Goal: Transaction & Acquisition: Purchase product/service

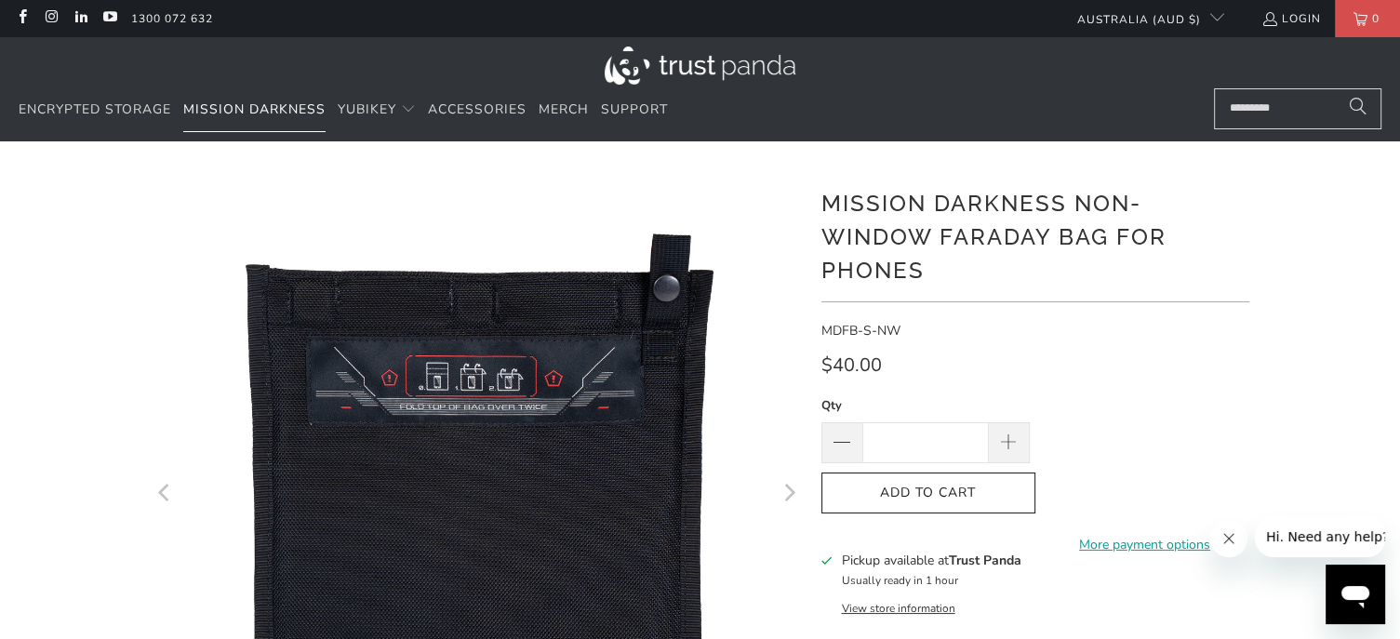
click at [273, 109] on span "Mission Darkness" at bounding box center [254, 109] width 142 height 18
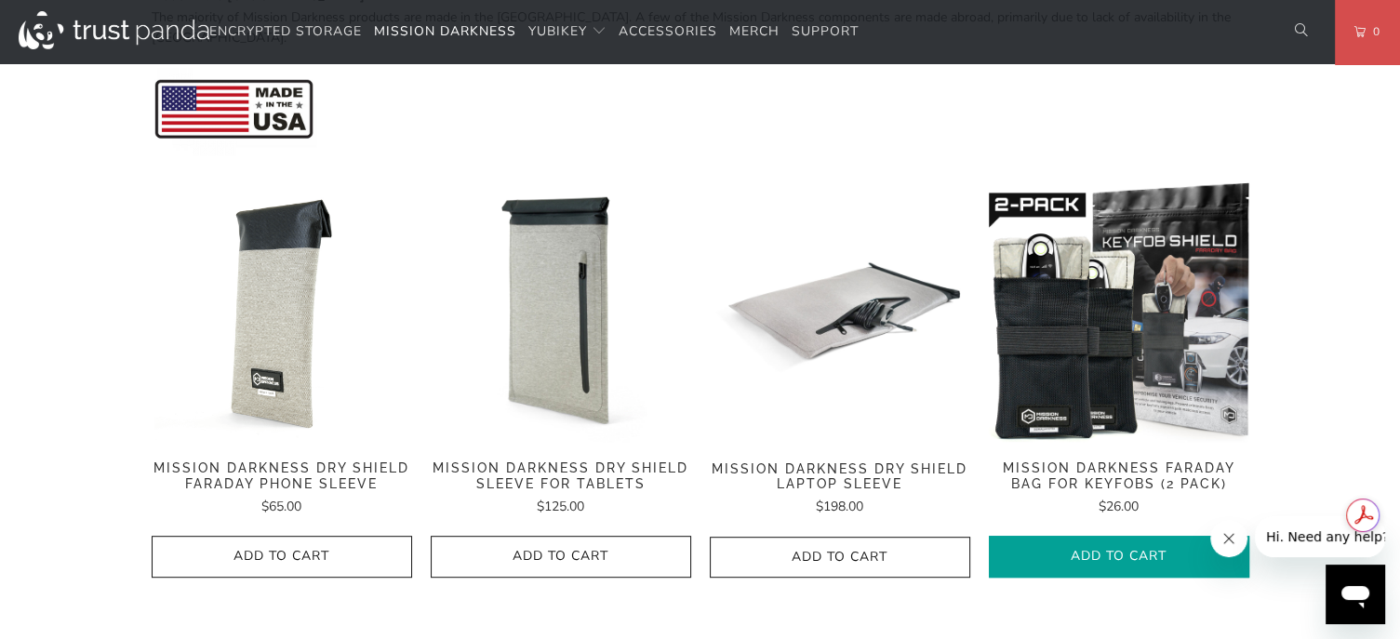
click at [1175, 549] on span "Add to Cart" at bounding box center [1119, 557] width 221 height 16
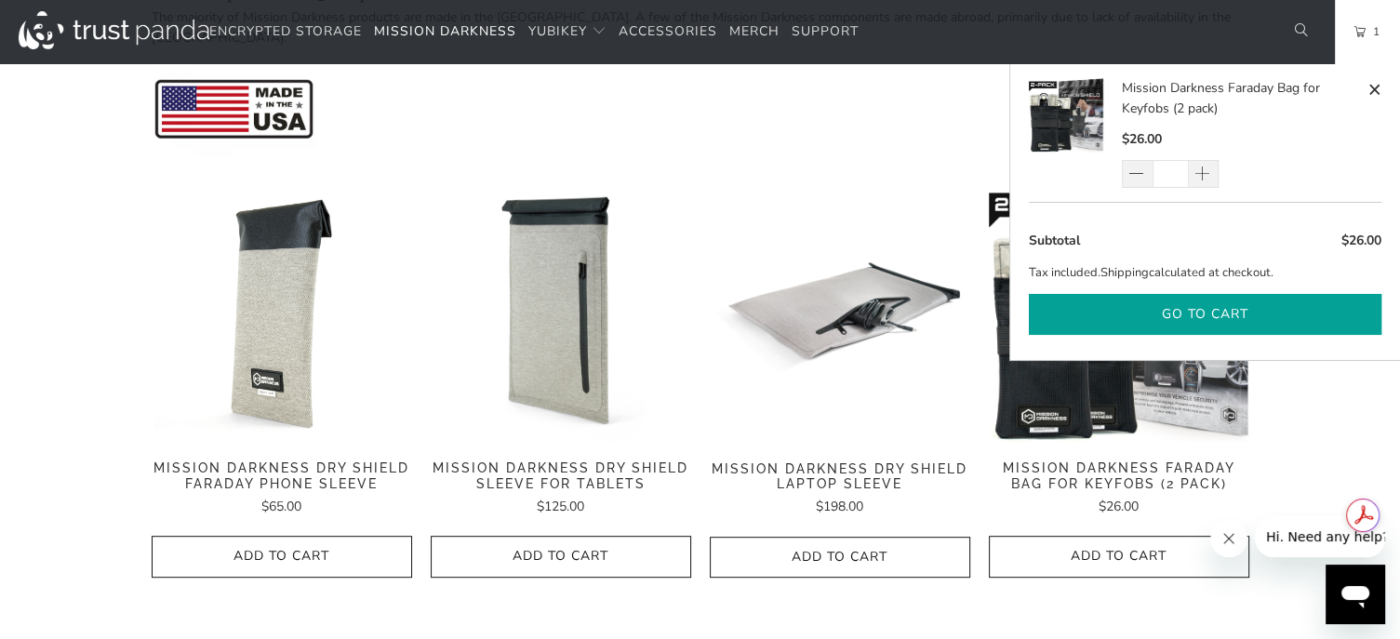
click at [1200, 323] on button "Go to cart" at bounding box center [1205, 315] width 353 height 42
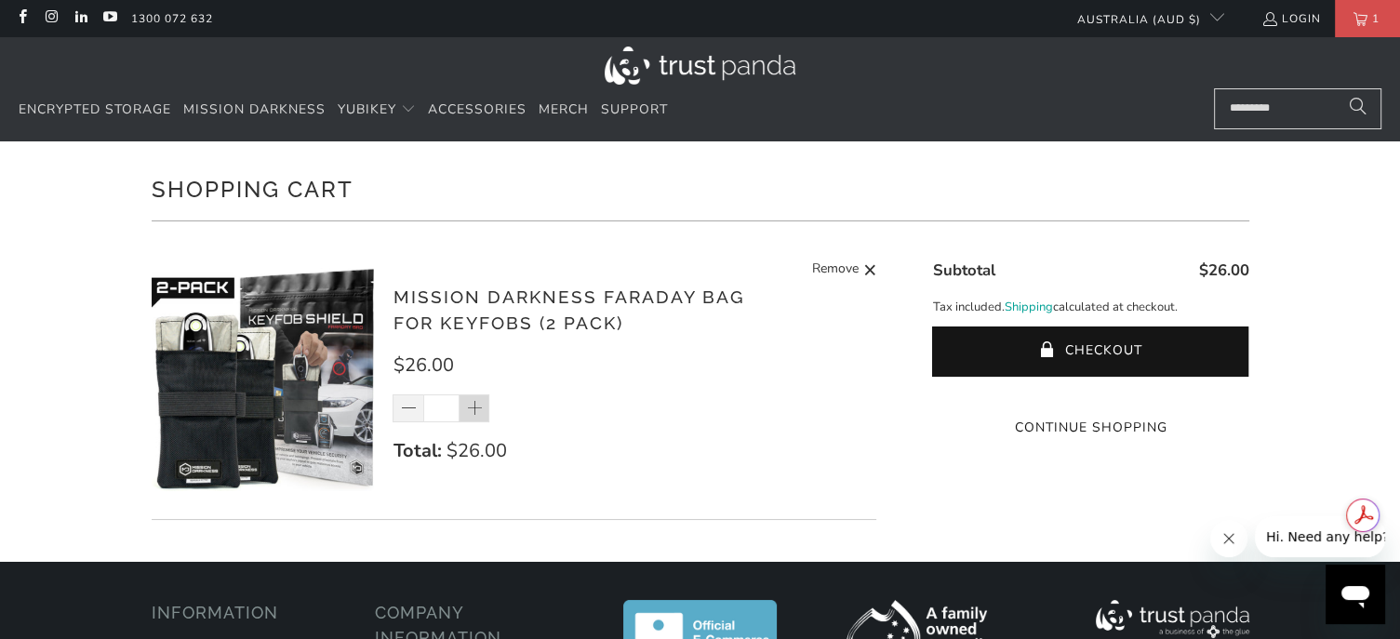
click at [474, 408] on span at bounding box center [475, 409] width 19 height 19
type input "*"
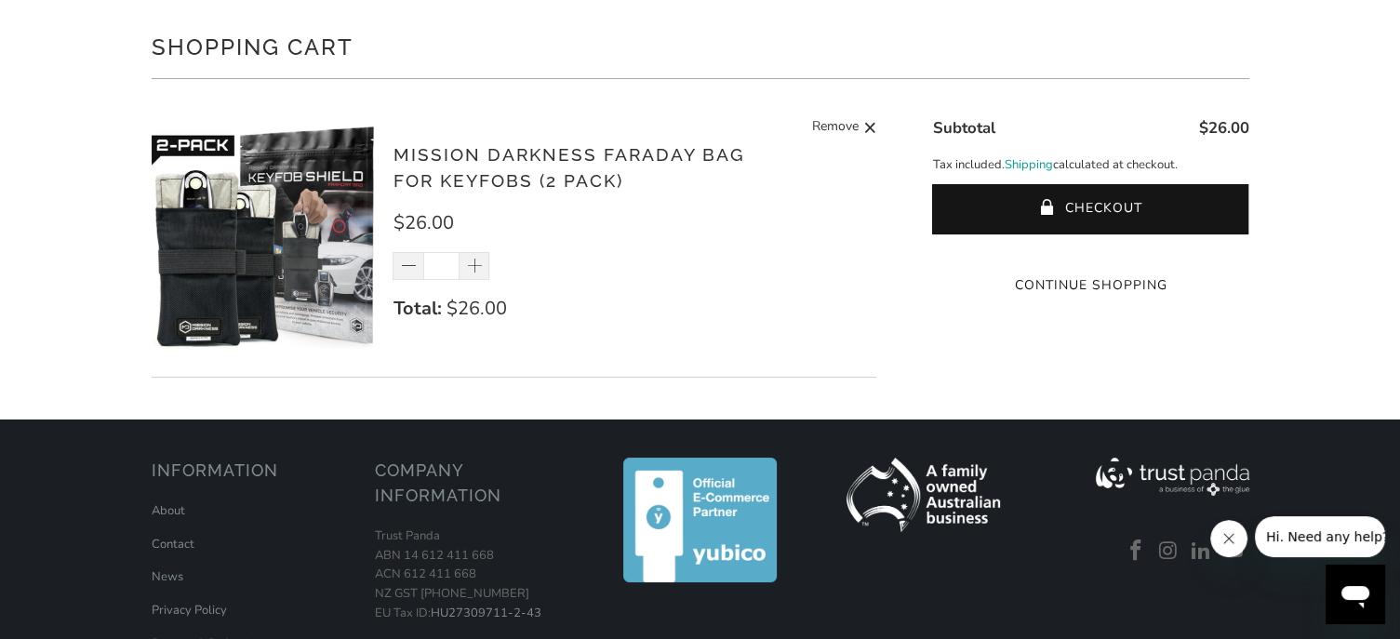
scroll to position [186, 0]
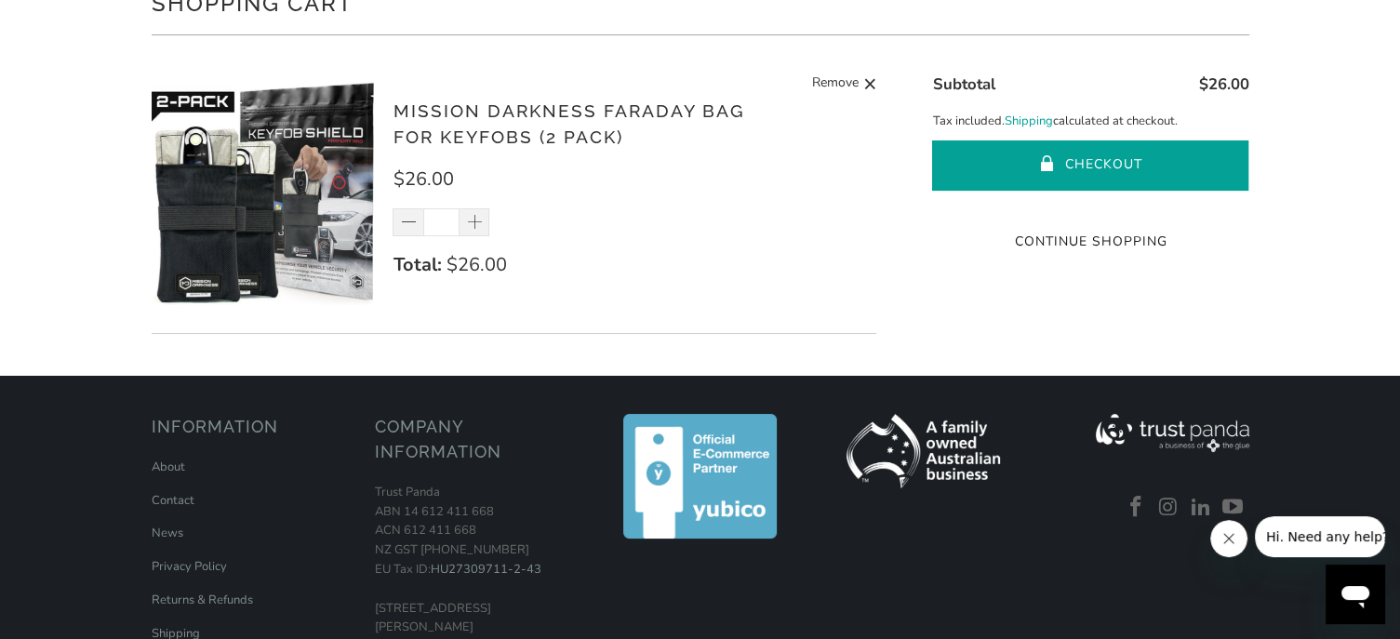
click at [1103, 148] on button "Checkout" at bounding box center [1090, 166] width 316 height 50
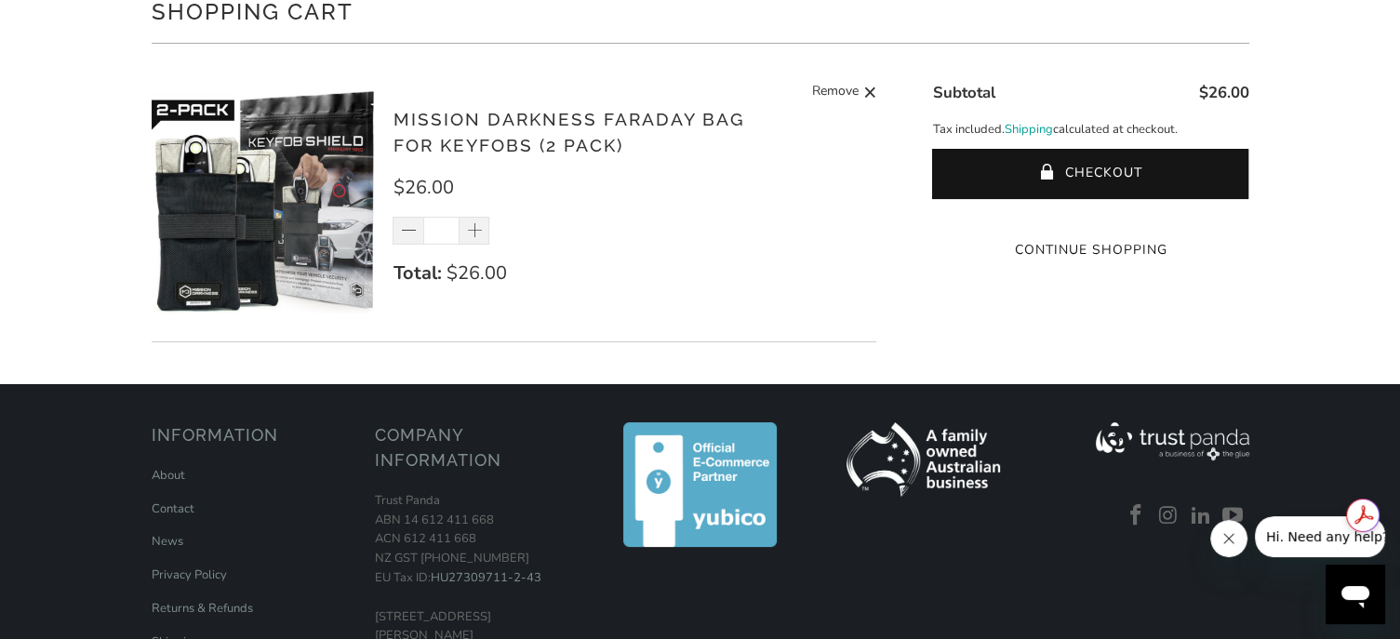
click at [547, 243] on div "Mission Darkness Faraday Bag for Keyfobs (2 pack) $26.00 * Total: $26.00 Remove" at bounding box center [625, 206] width 465 height 201
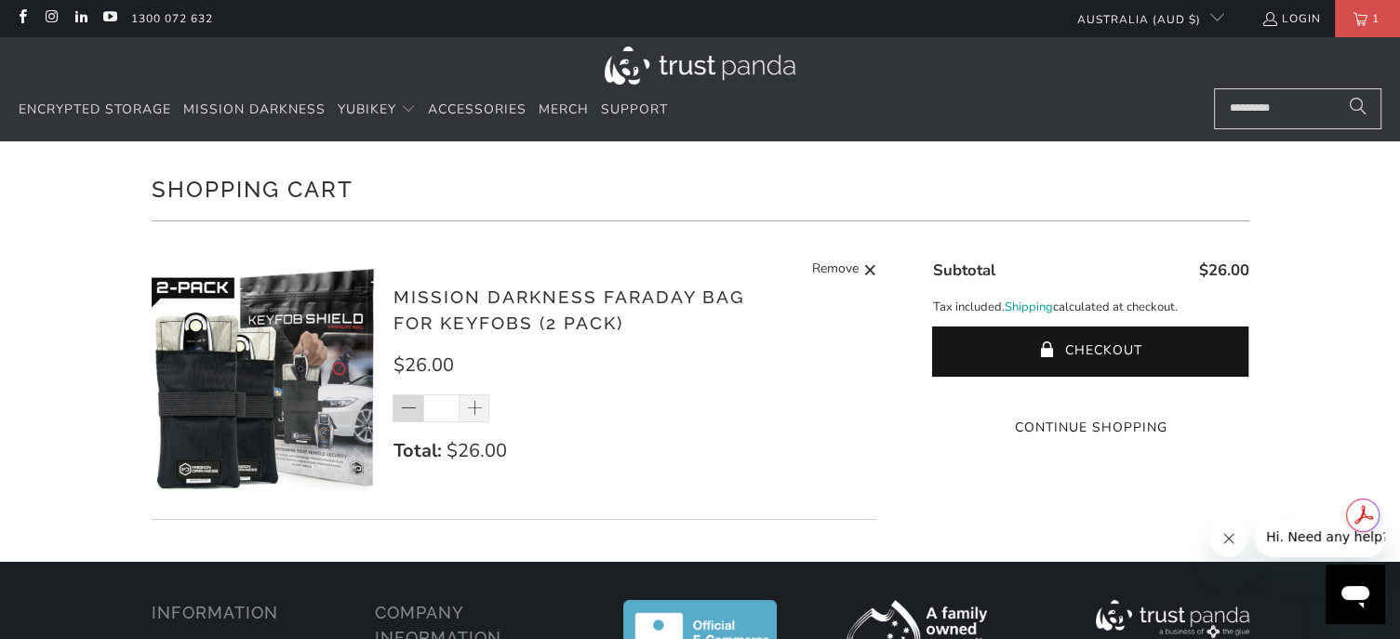
click at [407, 407] on span at bounding box center [409, 409] width 19 height 19
type input "*"
click at [473, 405] on div "*" at bounding box center [453, 409] width 121 height 28
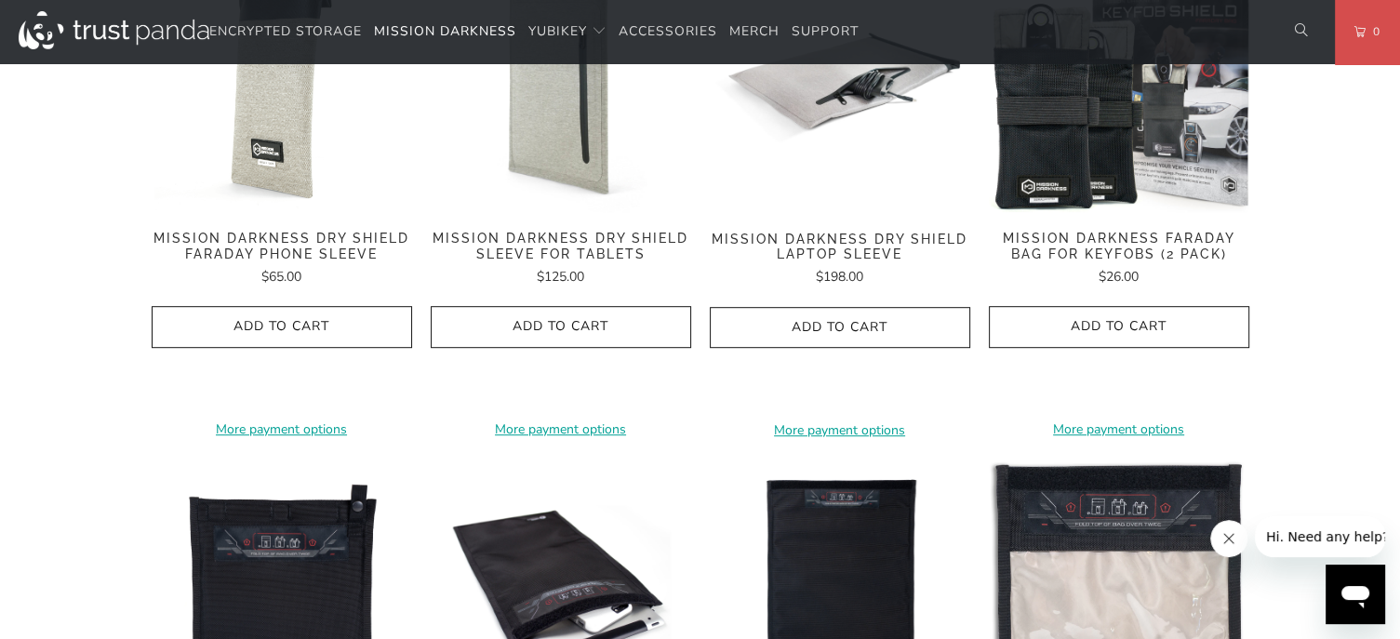
scroll to position [1024, 0]
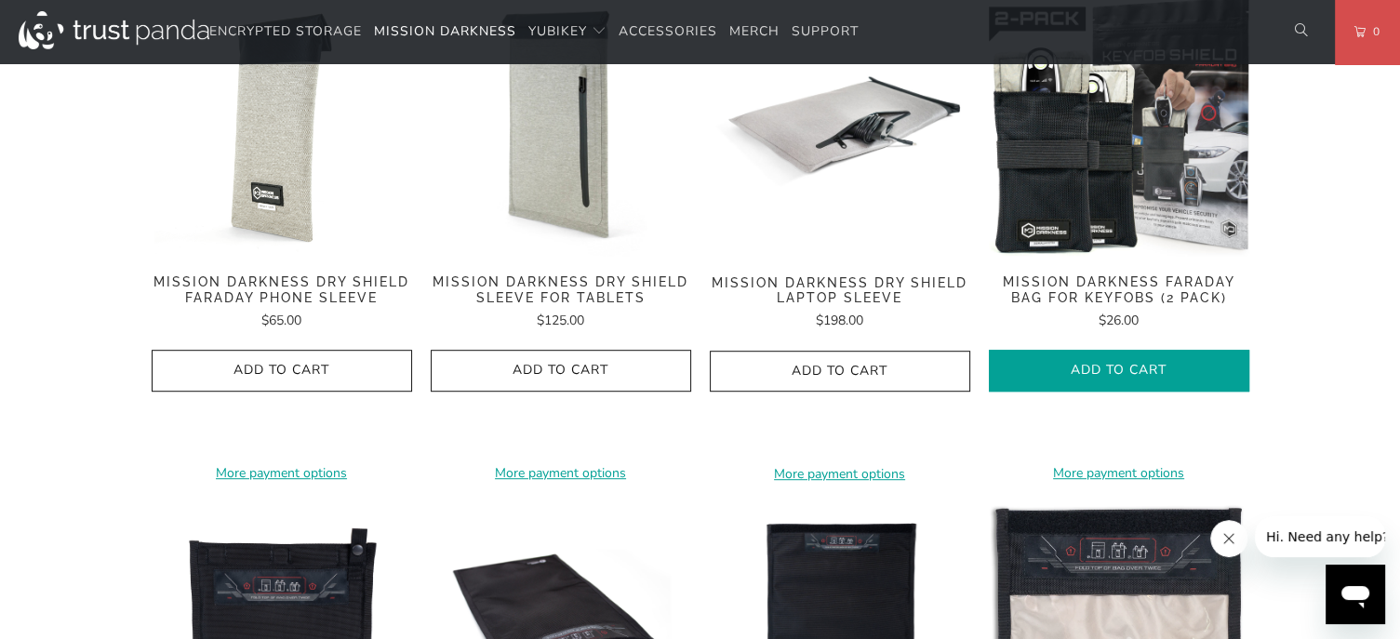
click at [1076, 363] on span "Add to Cart" at bounding box center [1119, 371] width 221 height 16
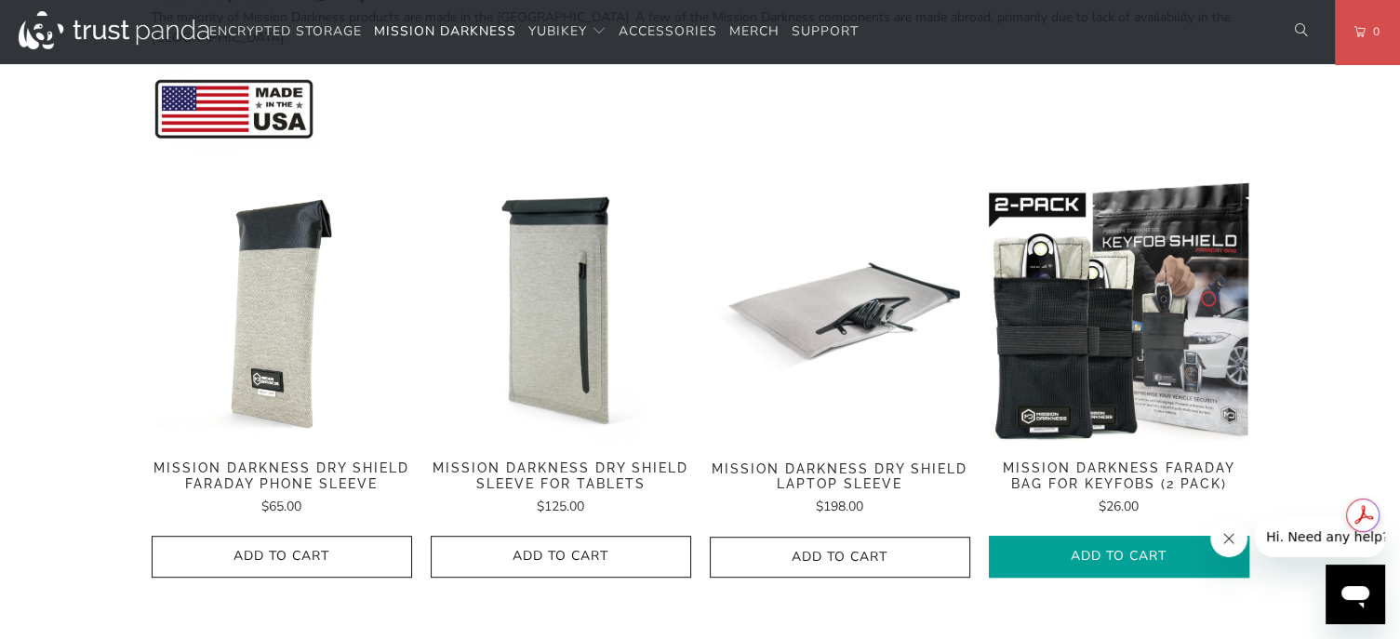
scroll to position [0, 0]
click at [1145, 549] on span "Add to Cart" at bounding box center [1119, 557] width 221 height 16
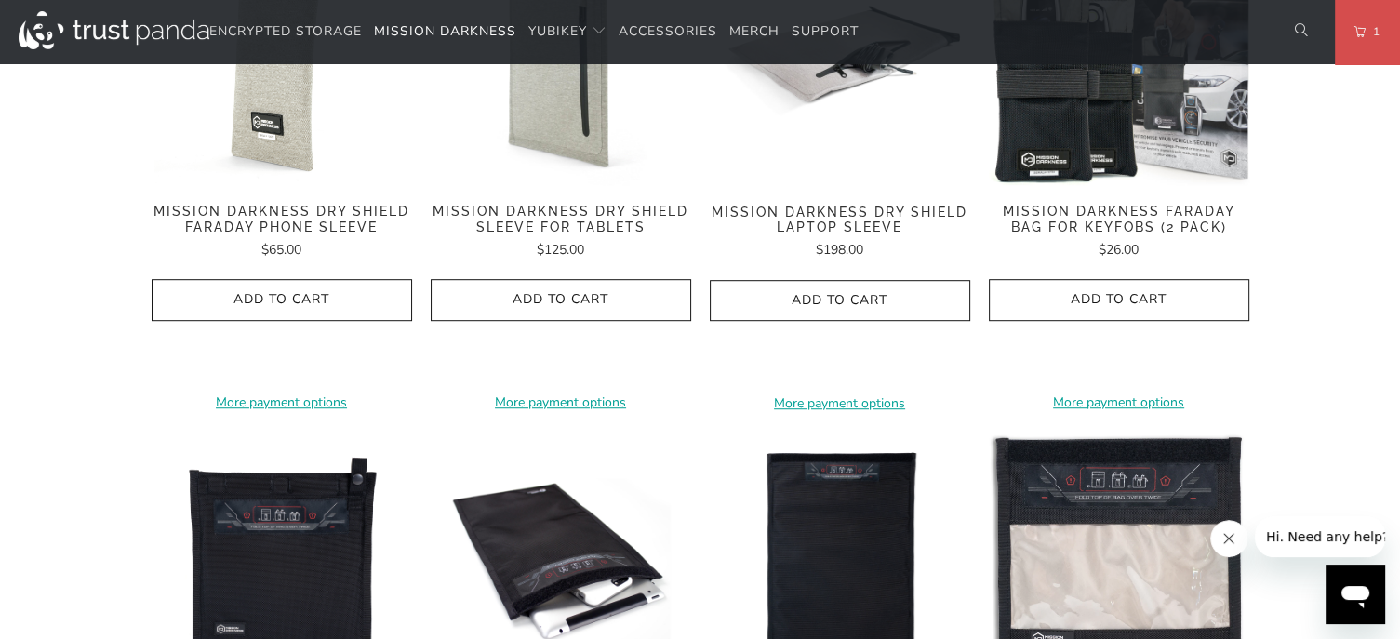
scroll to position [1117, 0]
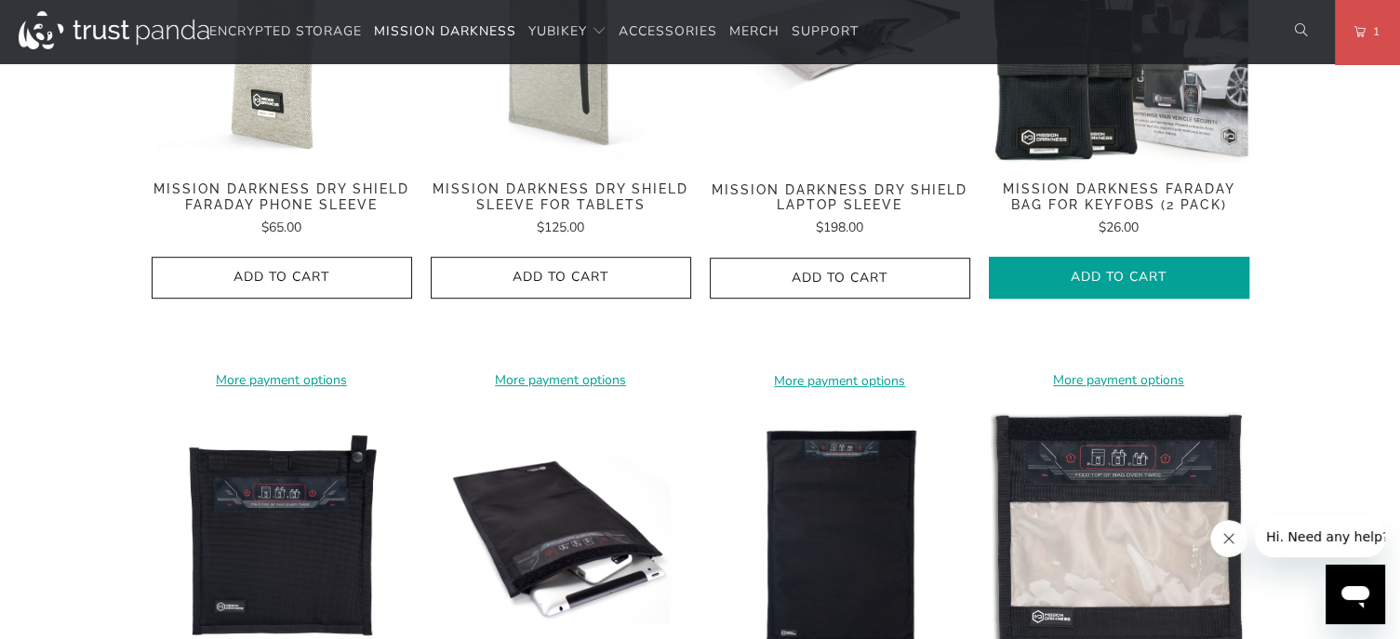
click at [1100, 270] on span "Add to Cart" at bounding box center [1119, 278] width 221 height 16
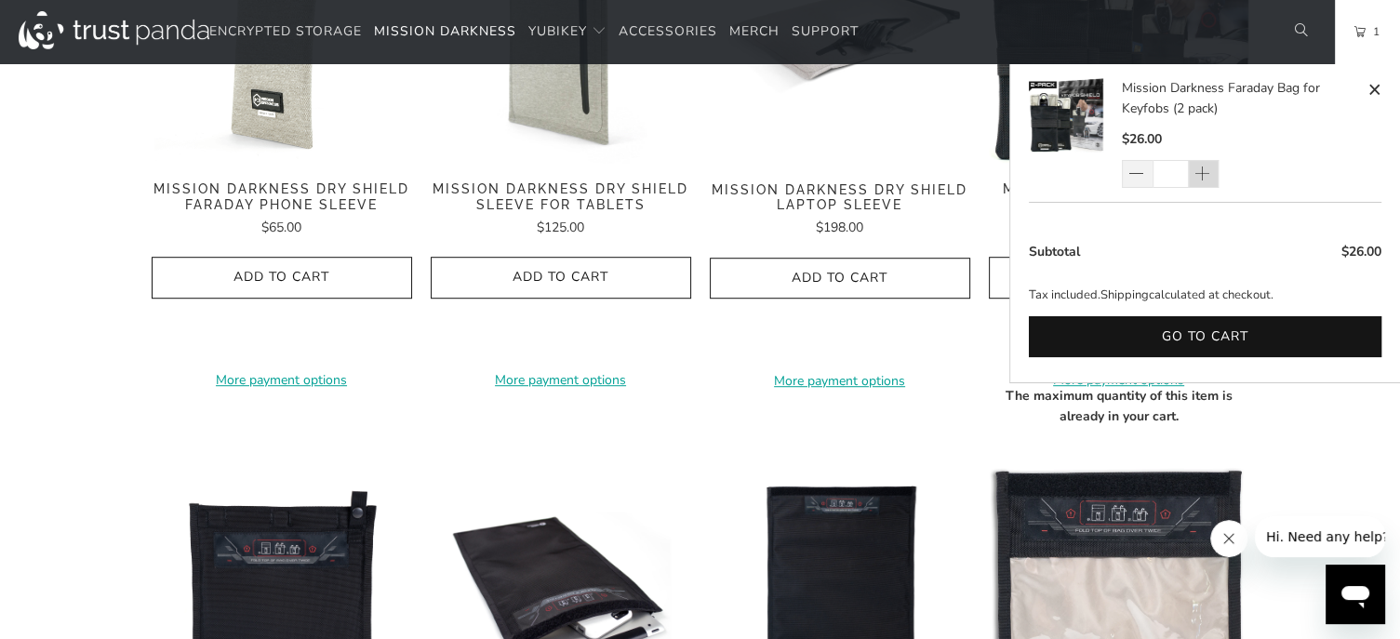
click at [1195, 172] on span at bounding box center [1202, 175] width 19 height 19
type input "*"
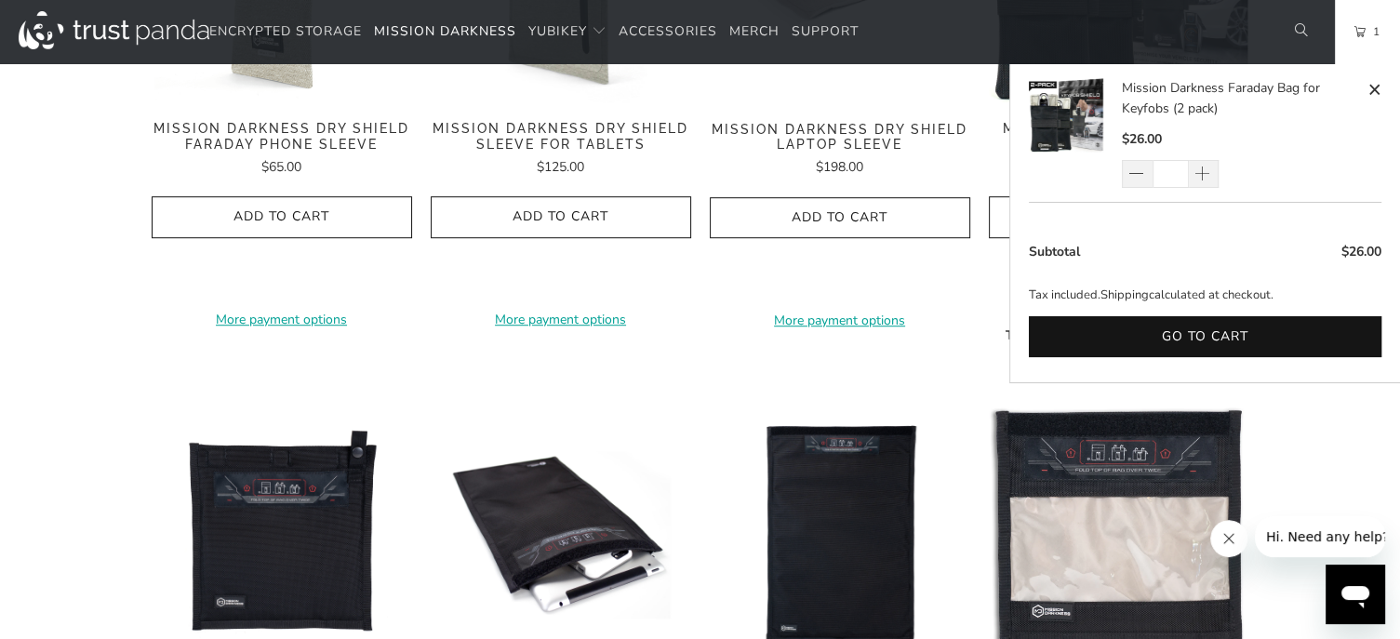
scroll to position [1210, 0]
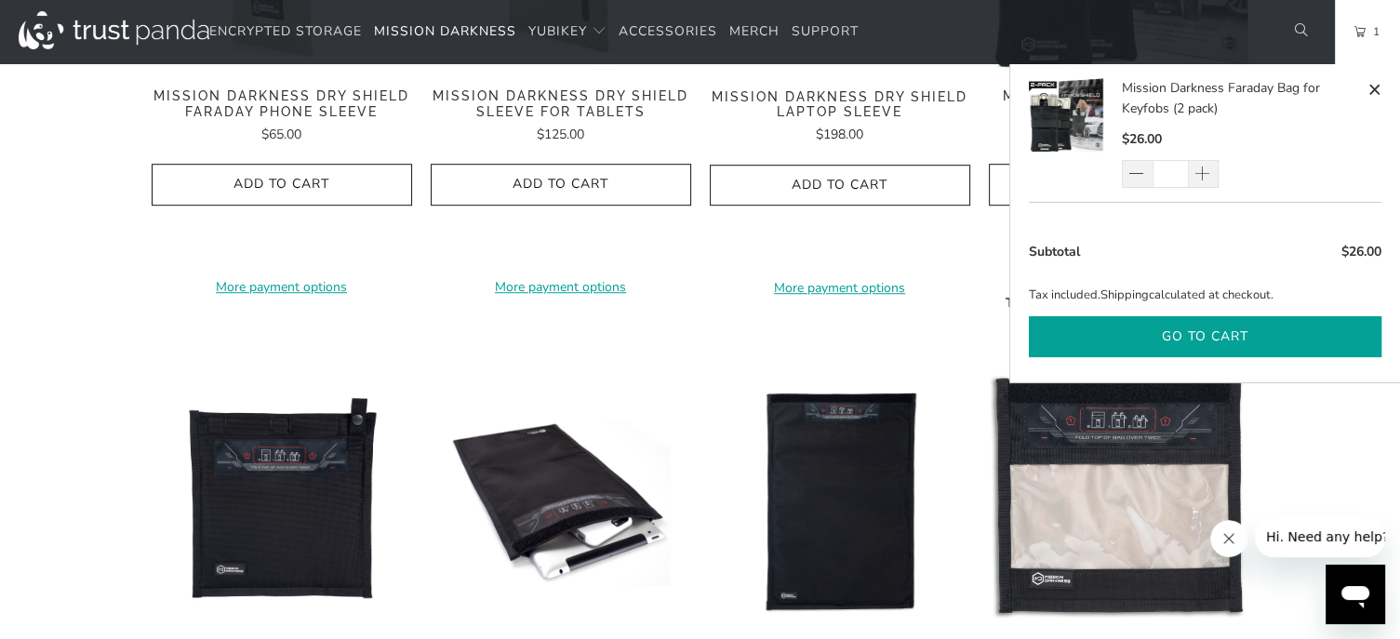
click at [1235, 333] on button "Go to cart" at bounding box center [1205, 337] width 353 height 42
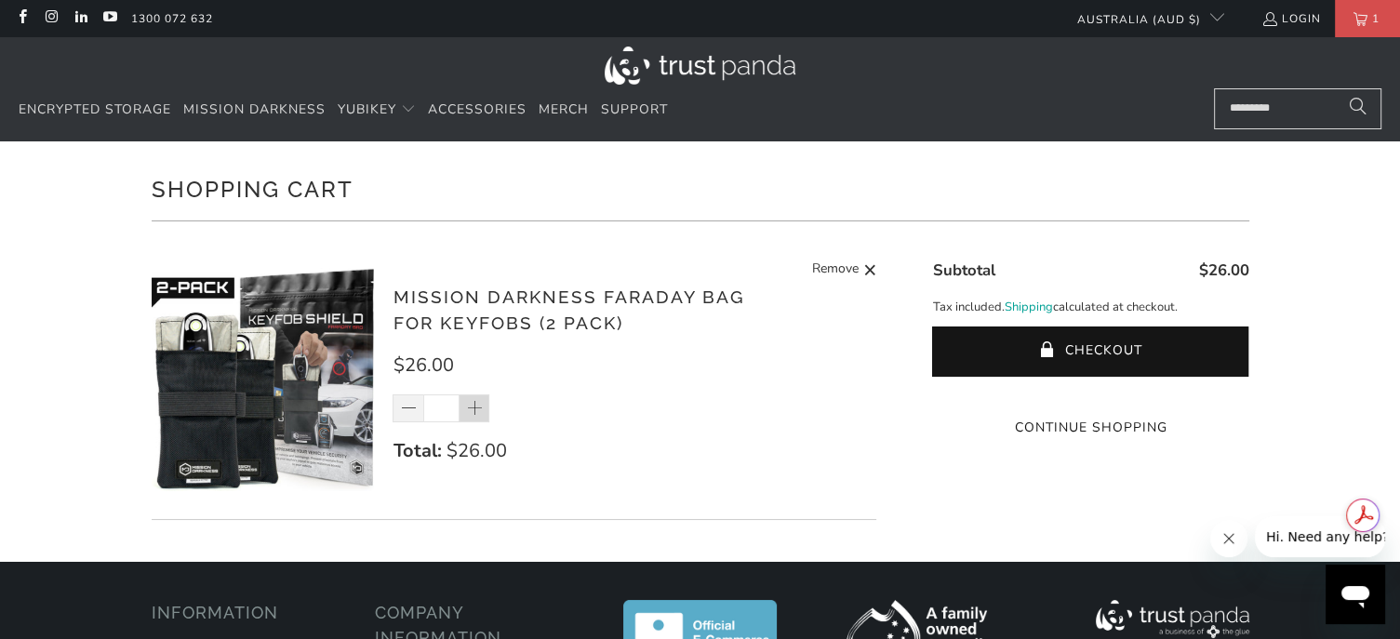
click at [475, 408] on span at bounding box center [475, 409] width 19 height 19
type input "*"
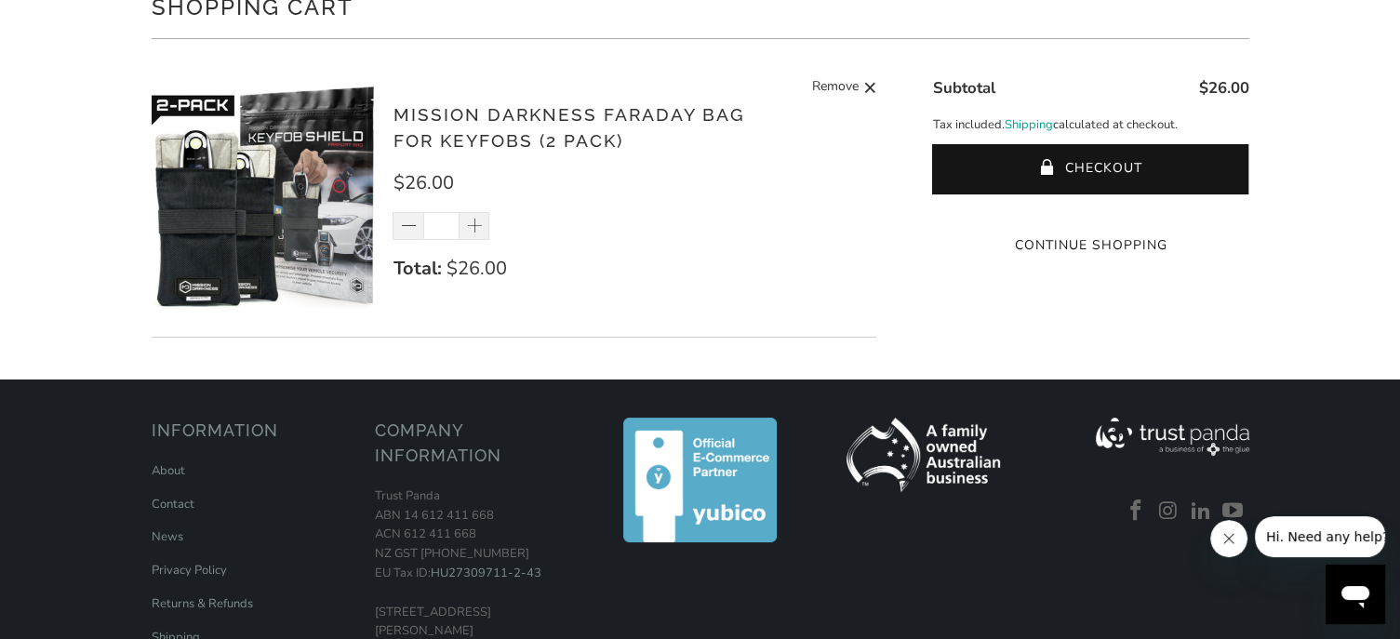
scroll to position [186, 0]
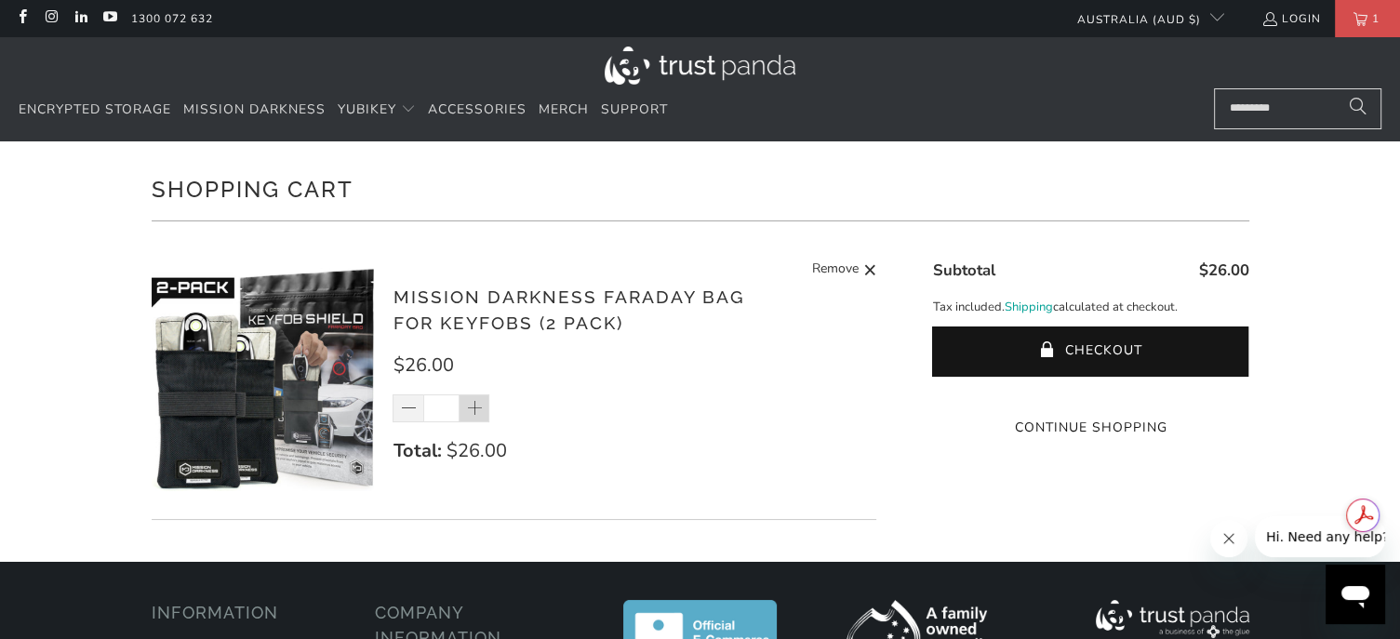
click at [477, 408] on span at bounding box center [475, 409] width 19 height 19
type input "*"
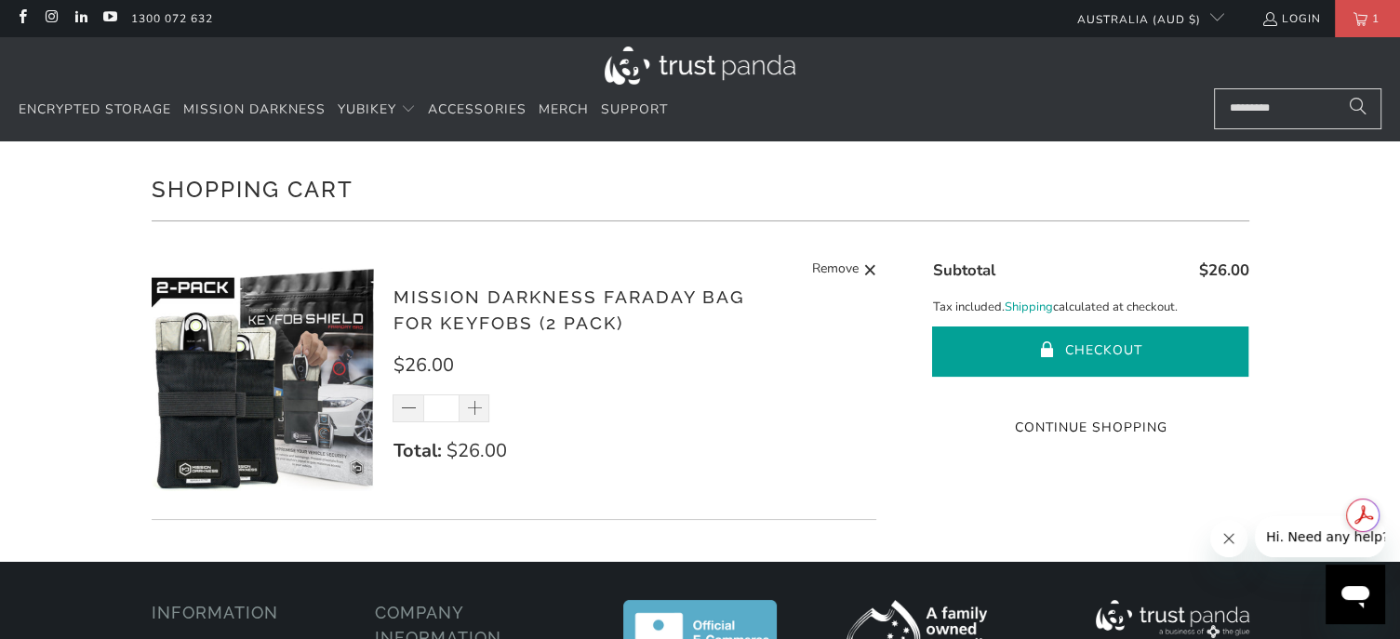
click at [1073, 353] on button "Checkout" at bounding box center [1090, 352] width 316 height 50
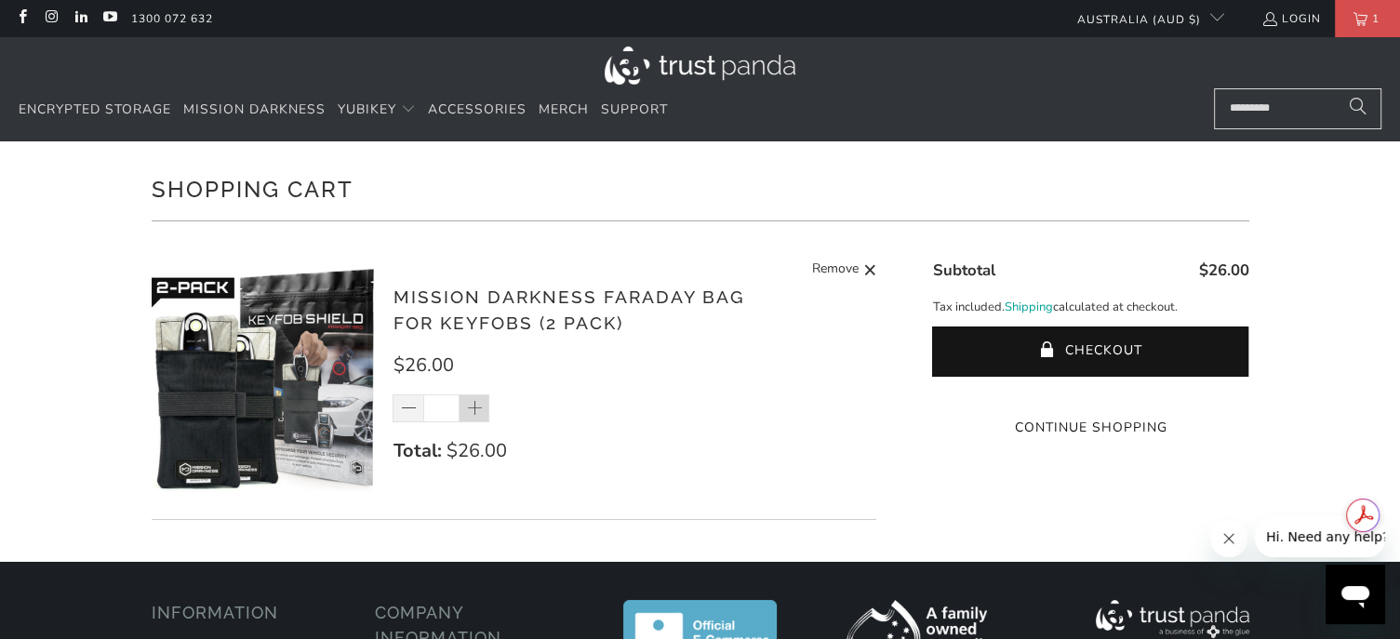
click at [485, 416] on span at bounding box center [475, 409] width 31 height 28
type input "*"
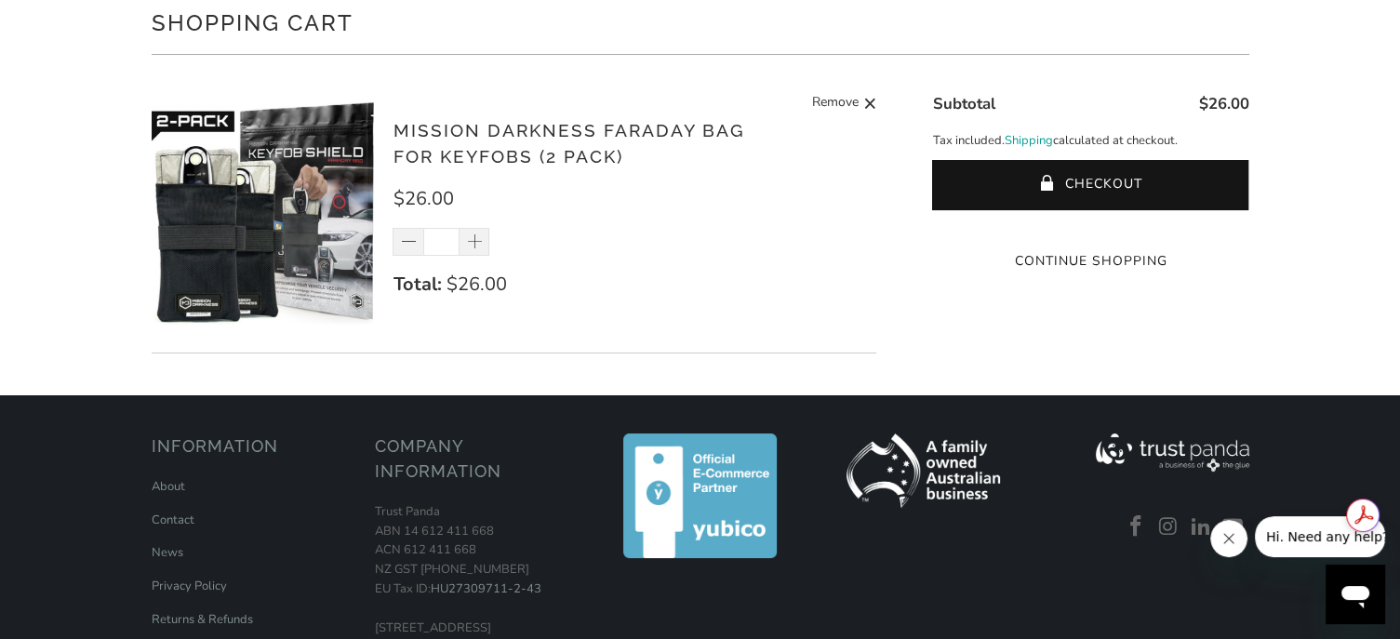
scroll to position [186, 0]
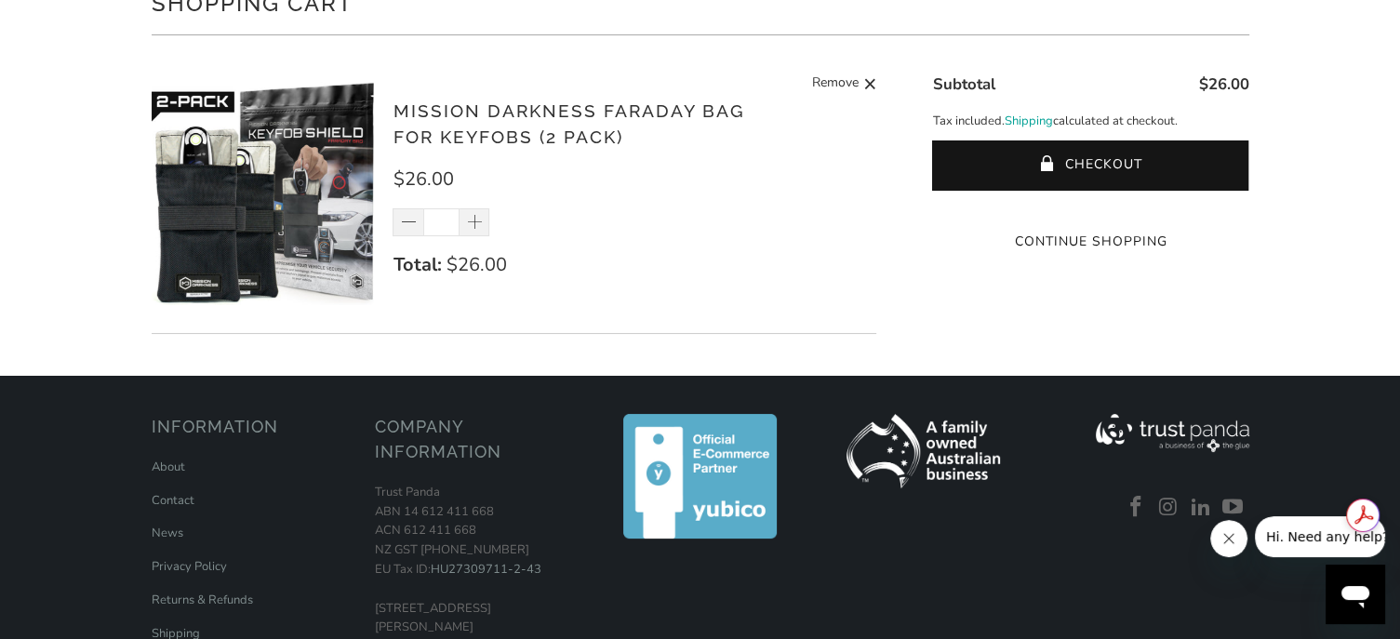
click at [298, 232] on img at bounding box center [263, 193] width 223 height 223
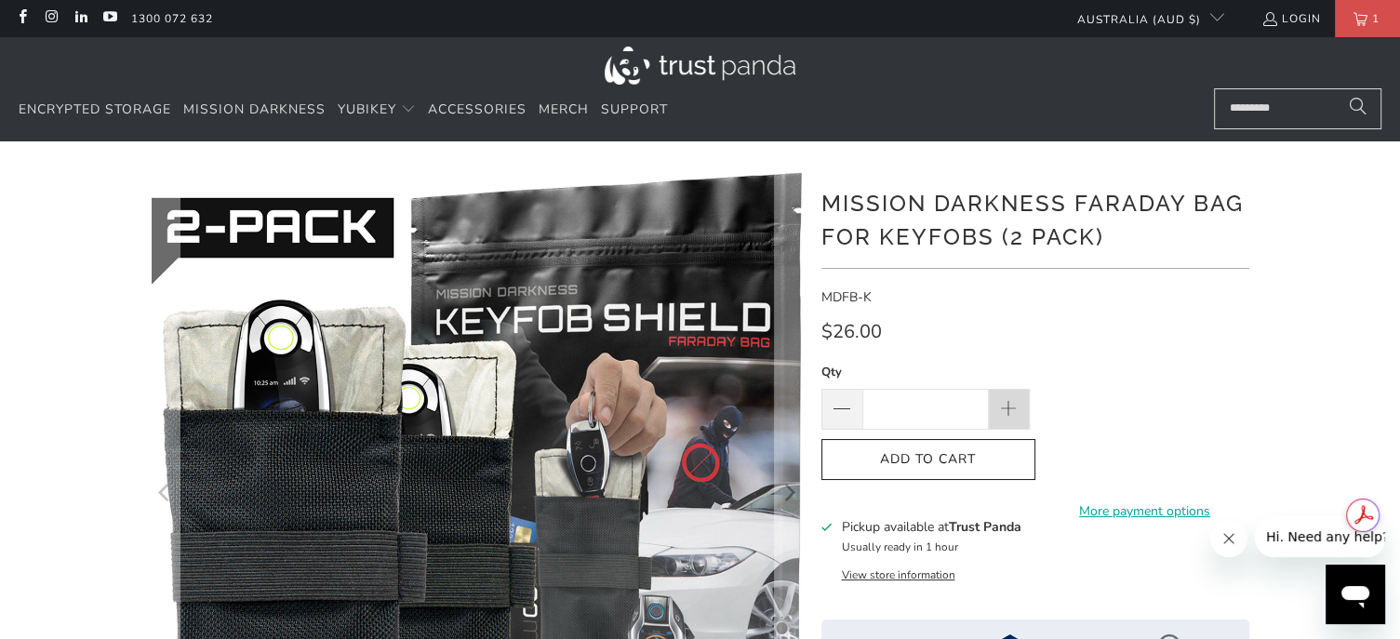
click at [1011, 408] on span at bounding box center [1008, 410] width 20 height 20
type input "*"
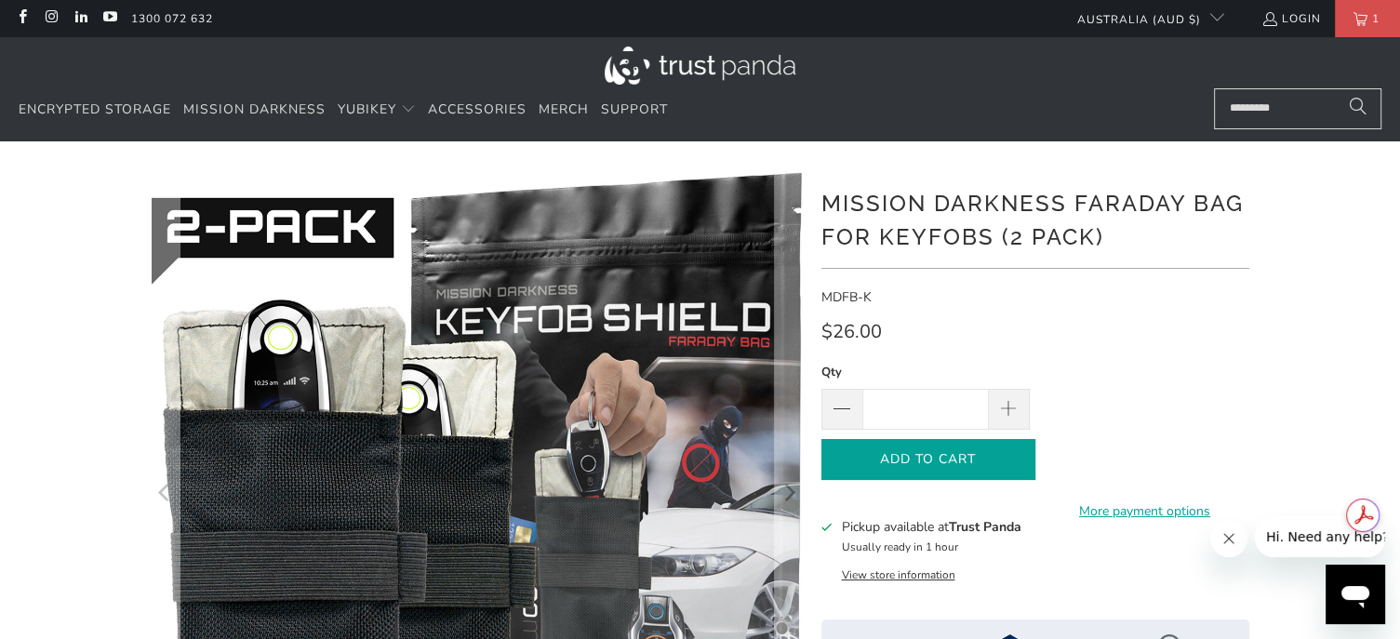
click at [953, 453] on span "Add to Cart" at bounding box center [928, 460] width 175 height 16
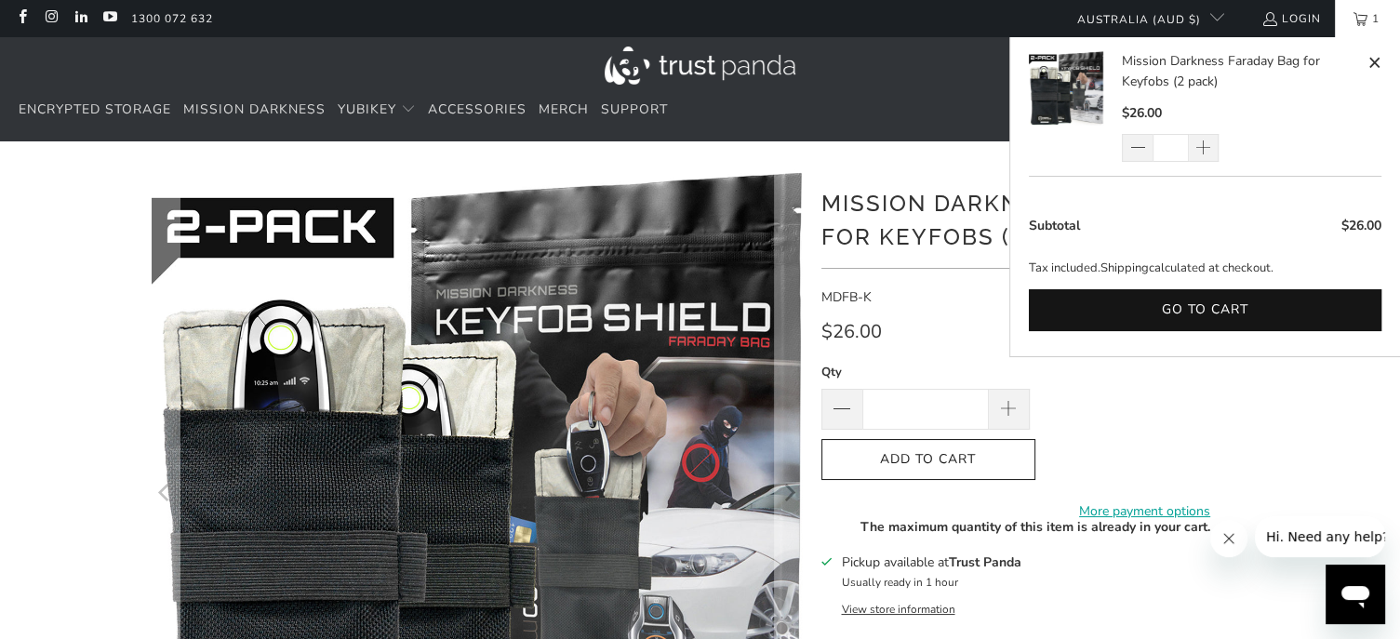
click at [1372, 68] on span at bounding box center [1375, 62] width 14 height 23
type input "*"
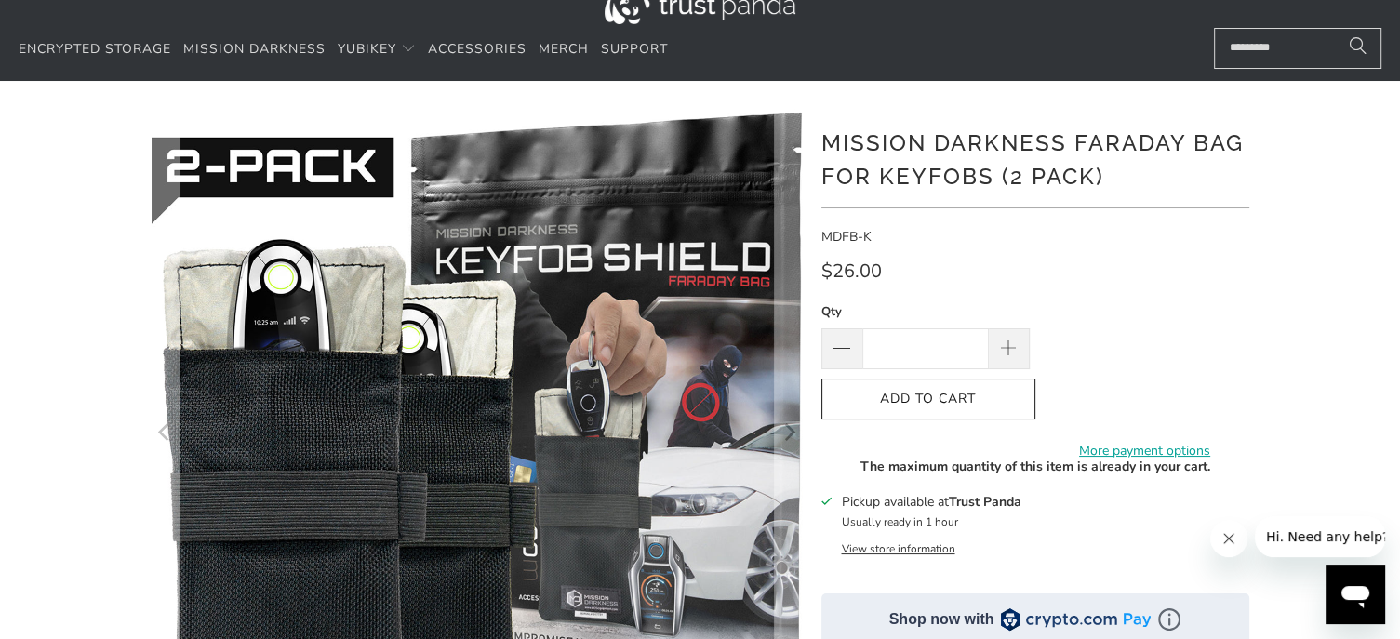
scroll to position [93, 0]
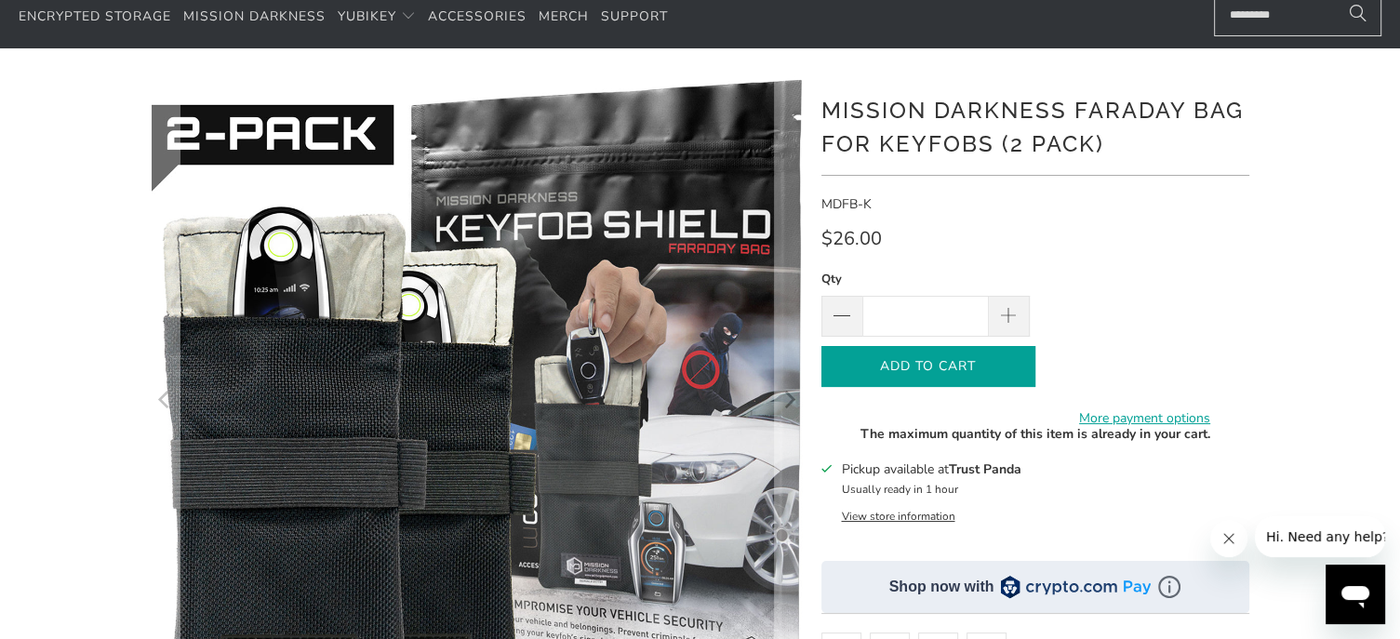
click at [964, 375] on span "Add to Cart" at bounding box center [928, 367] width 175 height 16
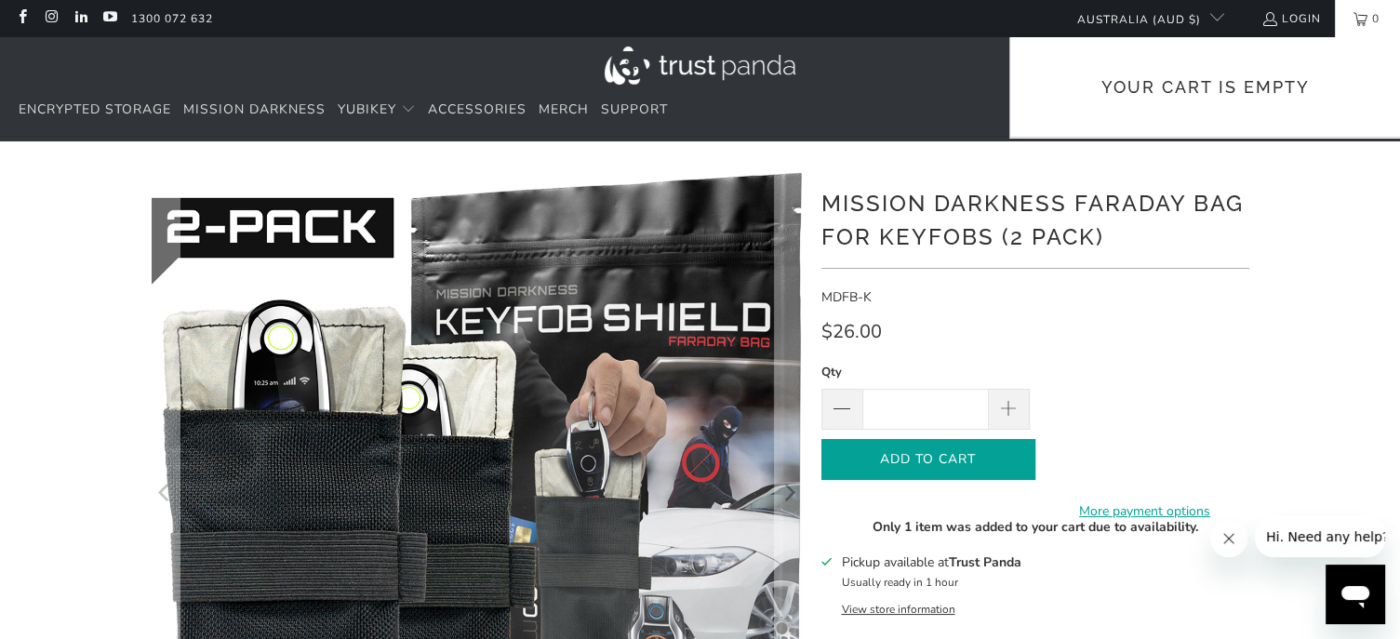
scroll to position [0, 0]
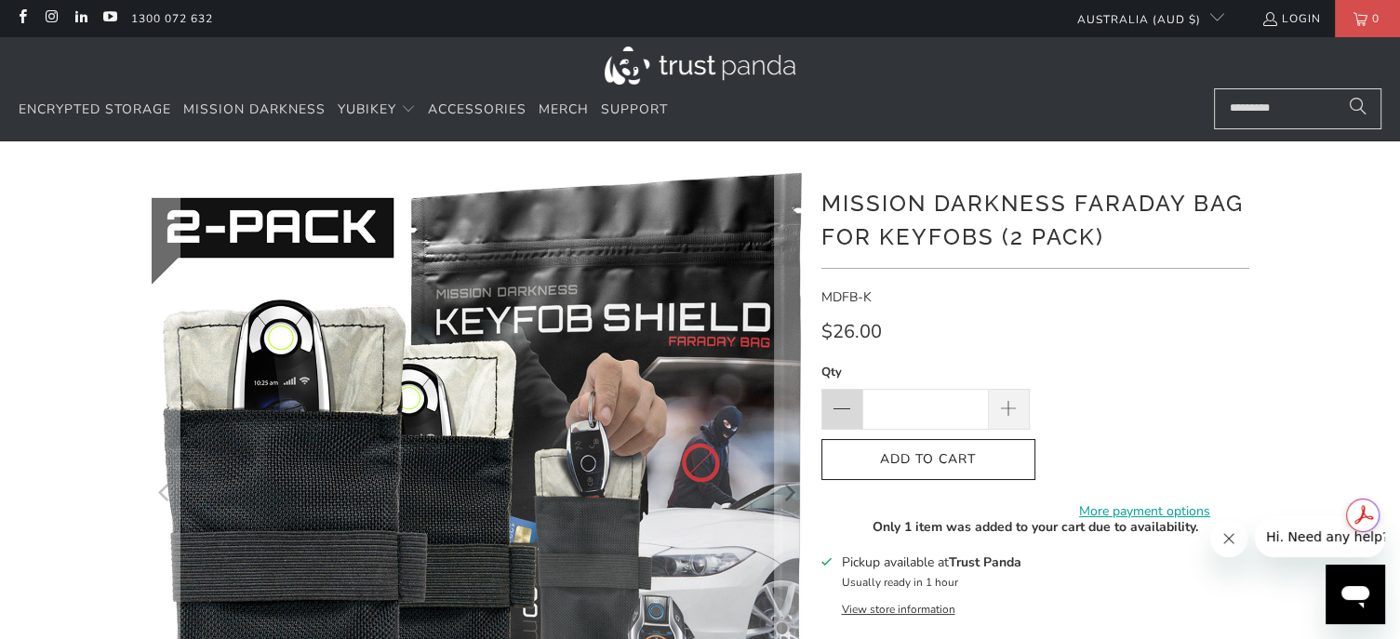
click at [830, 410] on span at bounding box center [842, 409] width 41 height 41
type input "*"
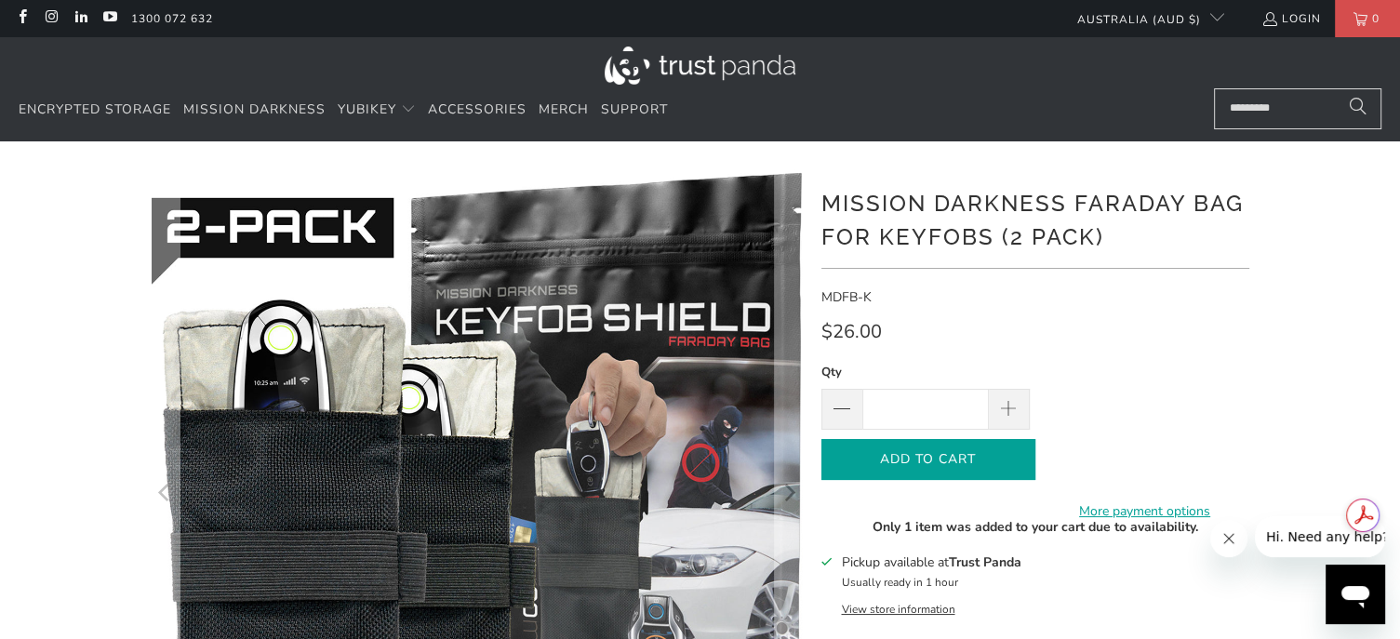
click at [914, 464] on icon "button" at bounding box center [929, 460] width 30 height 30
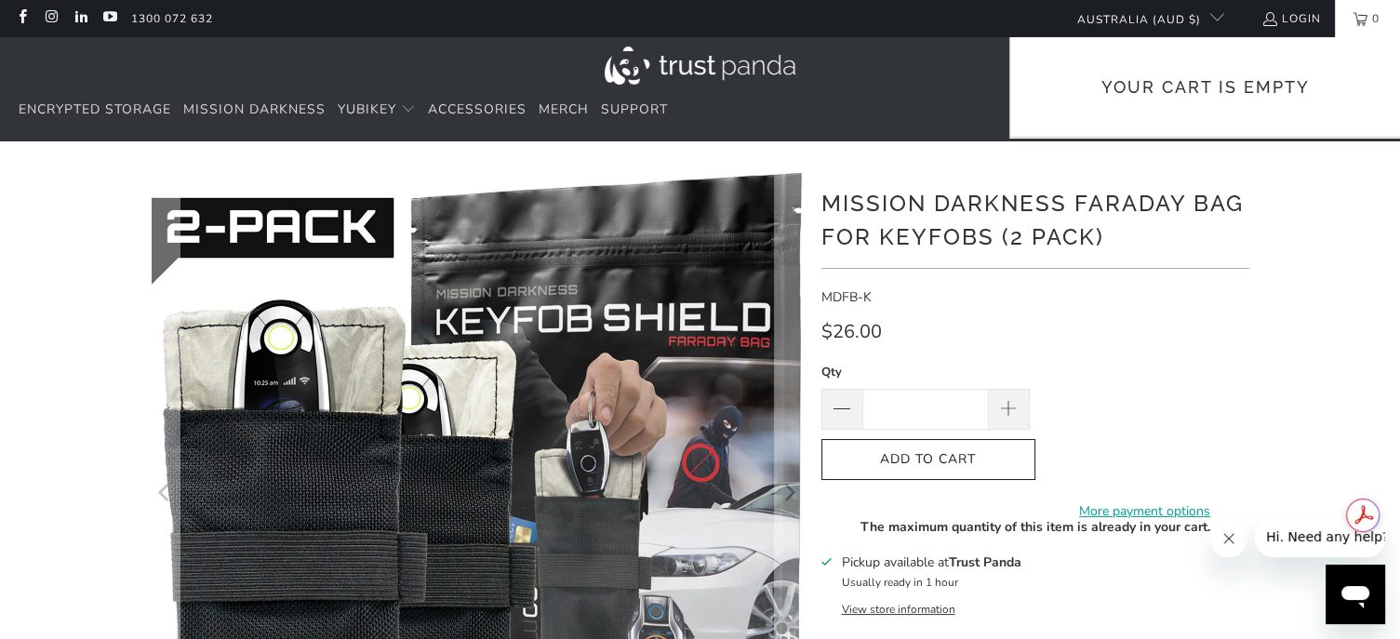
click at [1358, 10] on link "0" at bounding box center [1367, 18] width 65 height 37
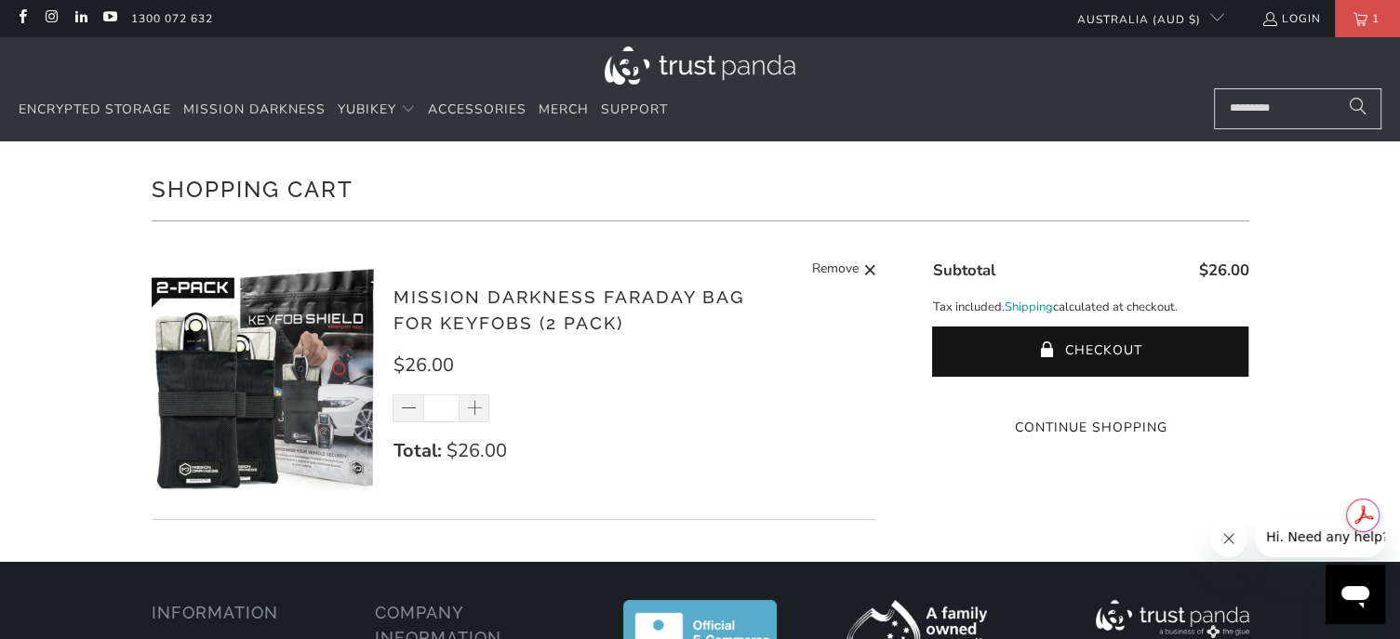
click at [1091, 401] on shopify-google-pay-button at bounding box center [1093, 392] width 4 height 18
